Goal: Information Seeking & Learning: Understand process/instructions

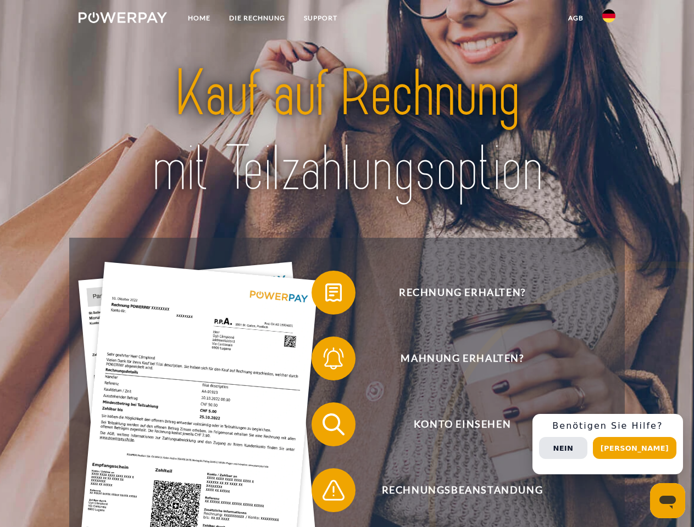
click at [122, 19] on img at bounding box center [123, 17] width 88 height 11
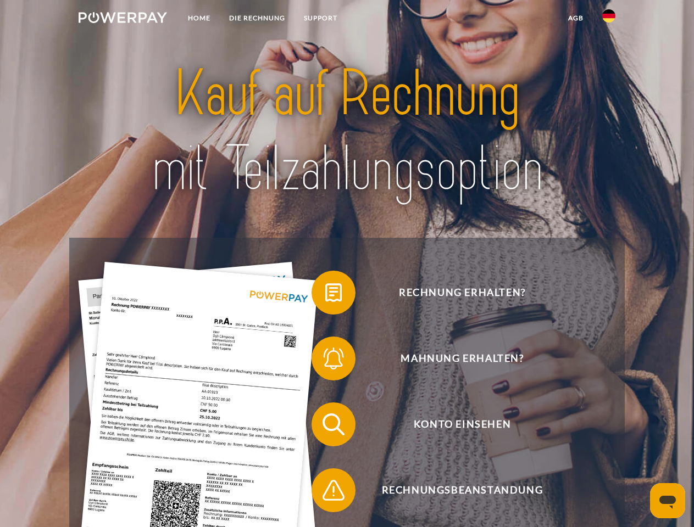
click at [609, 19] on img at bounding box center [608, 15] width 13 height 13
click at [575, 18] on link "agb" at bounding box center [576, 18] width 34 height 20
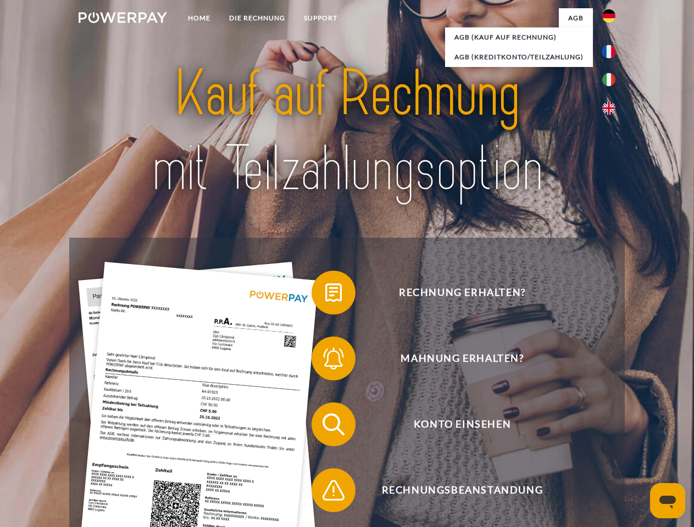
click at [325, 295] on span at bounding box center [316, 292] width 55 height 55
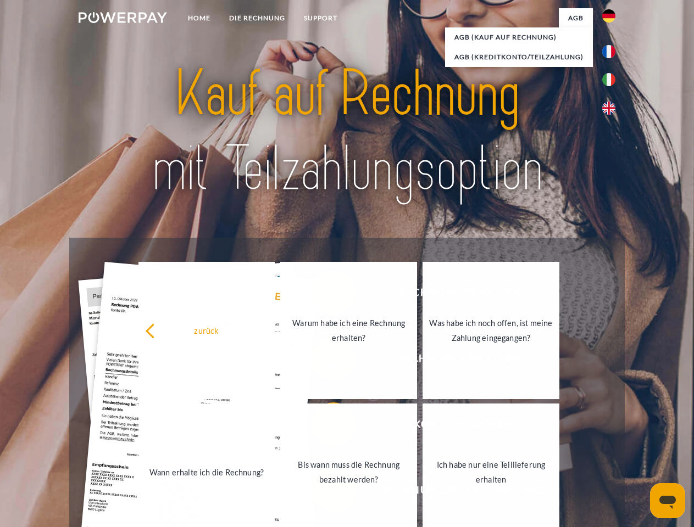
click at [325, 427] on link "Bis wann muss die Rechnung bezahlt werden?" at bounding box center [348, 472] width 137 height 137
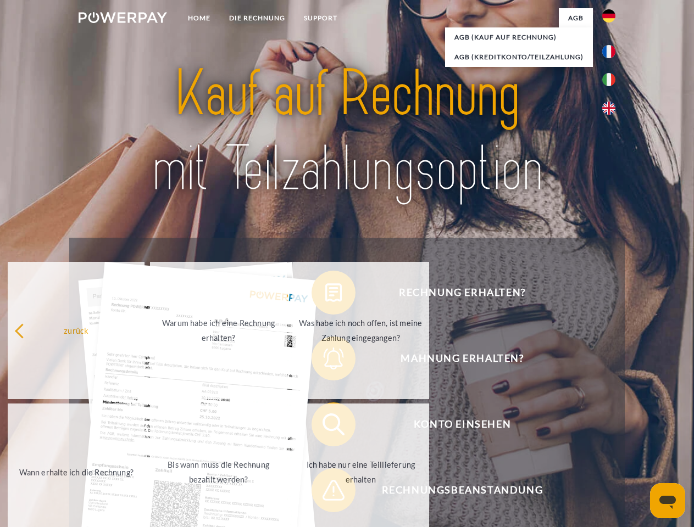
click at [325, 493] on span at bounding box center [316, 490] width 55 height 55
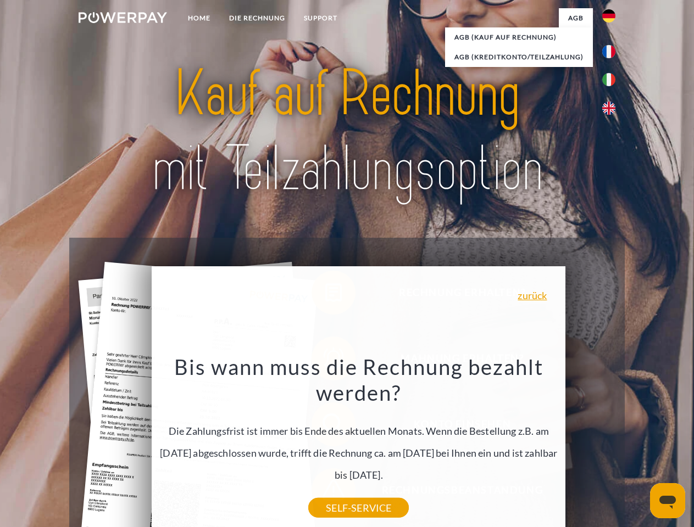
click at [611, 444] on div "Rechnung erhalten? Mahnung erhalten? Konto einsehen" at bounding box center [346, 457] width 555 height 439
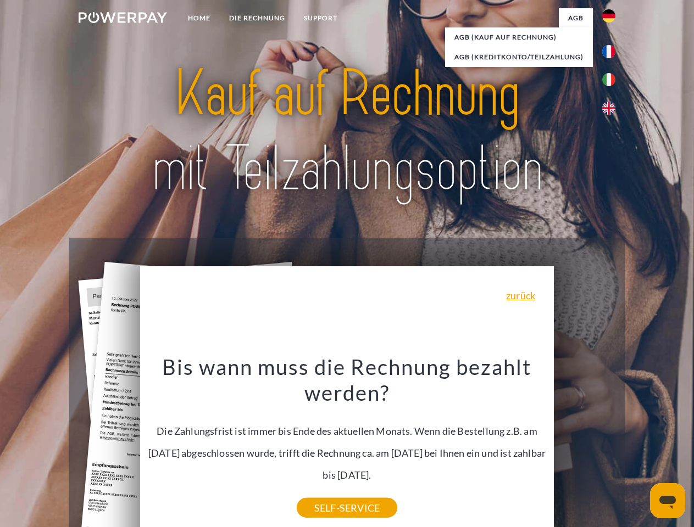
click at [584, 447] on span "Konto einsehen" at bounding box center [461, 425] width 269 height 44
click at [638, 448] on header "Home DIE RECHNUNG SUPPORT" at bounding box center [347, 379] width 694 height 758
